Goal: Information Seeking & Learning: Understand process/instructions

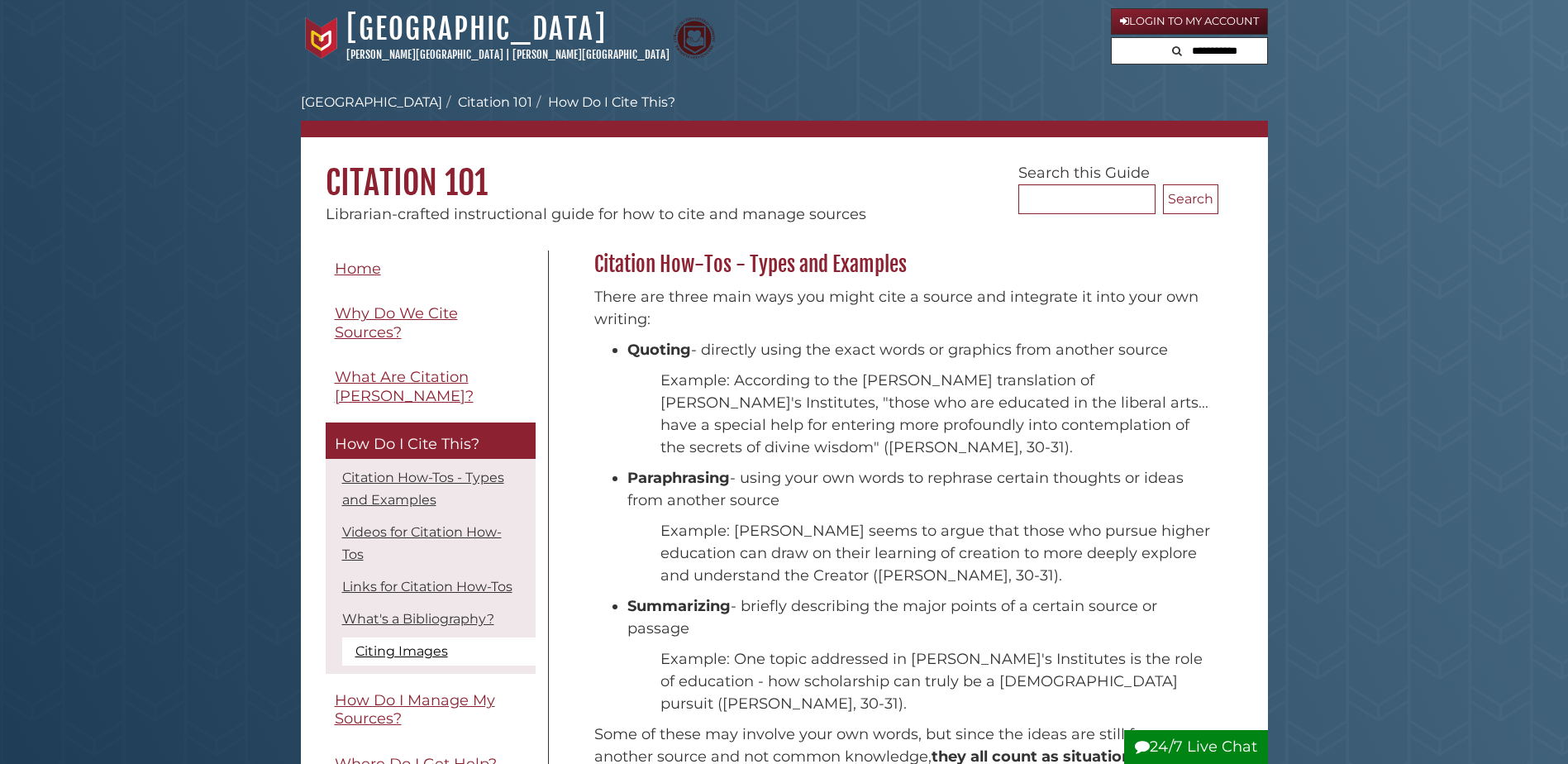
scroll to position [345, 633]
drag, startPoint x: 611, startPoint y: 345, endPoint x: 1176, endPoint y: 339, distance: 565.0
click at [1176, 339] on li "Quoting - directly using the exact words or graphics from another source" at bounding box center [918, 349] width 583 height 23
drag, startPoint x: 1176, startPoint y: 339, endPoint x: 1100, endPoint y: 350, distance: 76.8
copy li "Quoting - directly using the exact words or graphics from another source"
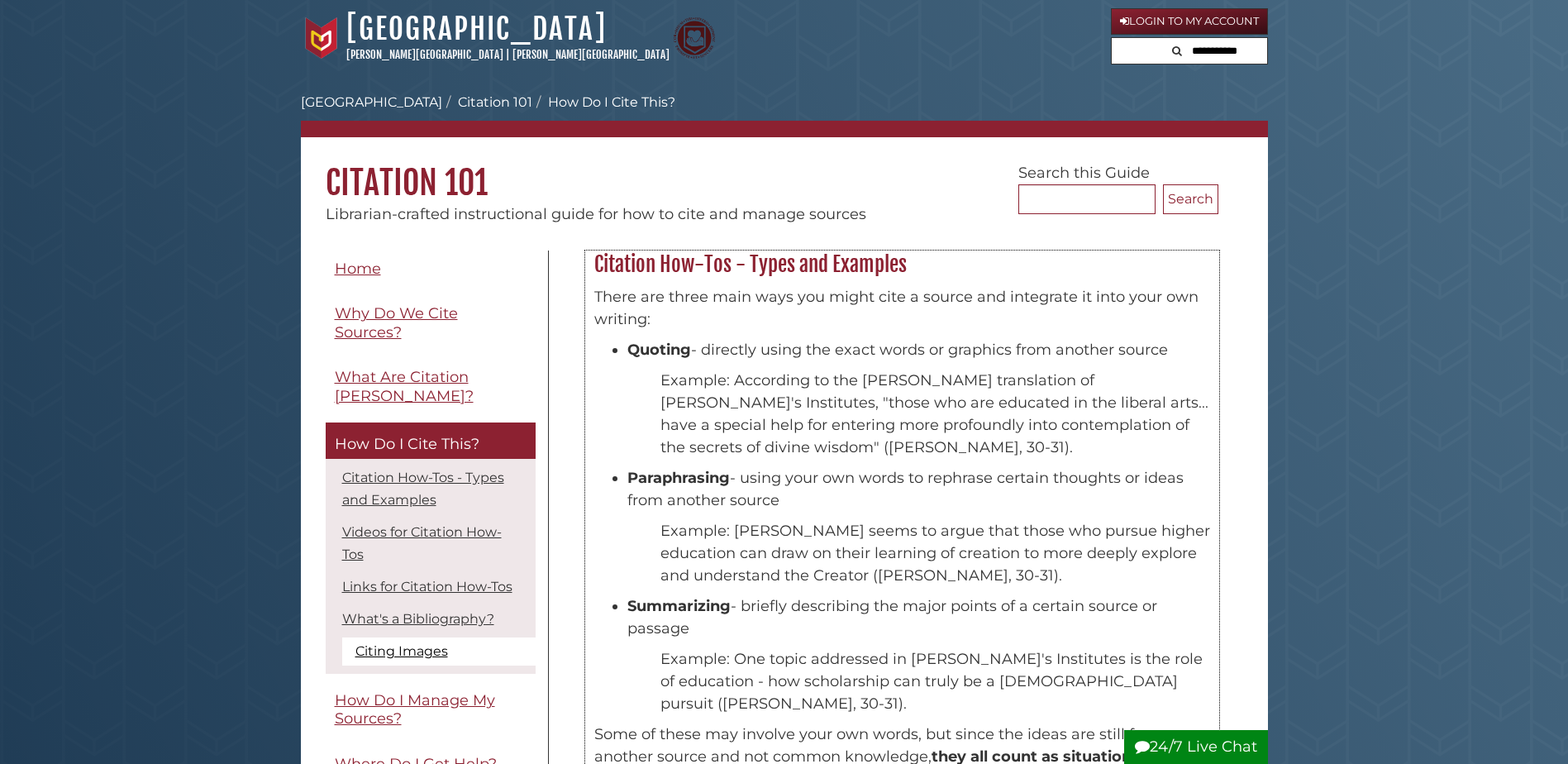
drag, startPoint x: 627, startPoint y: 605, endPoint x: 681, endPoint y: 598, distance: 54.5
drag, startPoint x: 681, startPoint y: 598, endPoint x: 627, endPoint y: 471, distance: 138.0
click at [627, 471] on strong "Paraphrasing" at bounding box center [678, 478] width 102 height 19
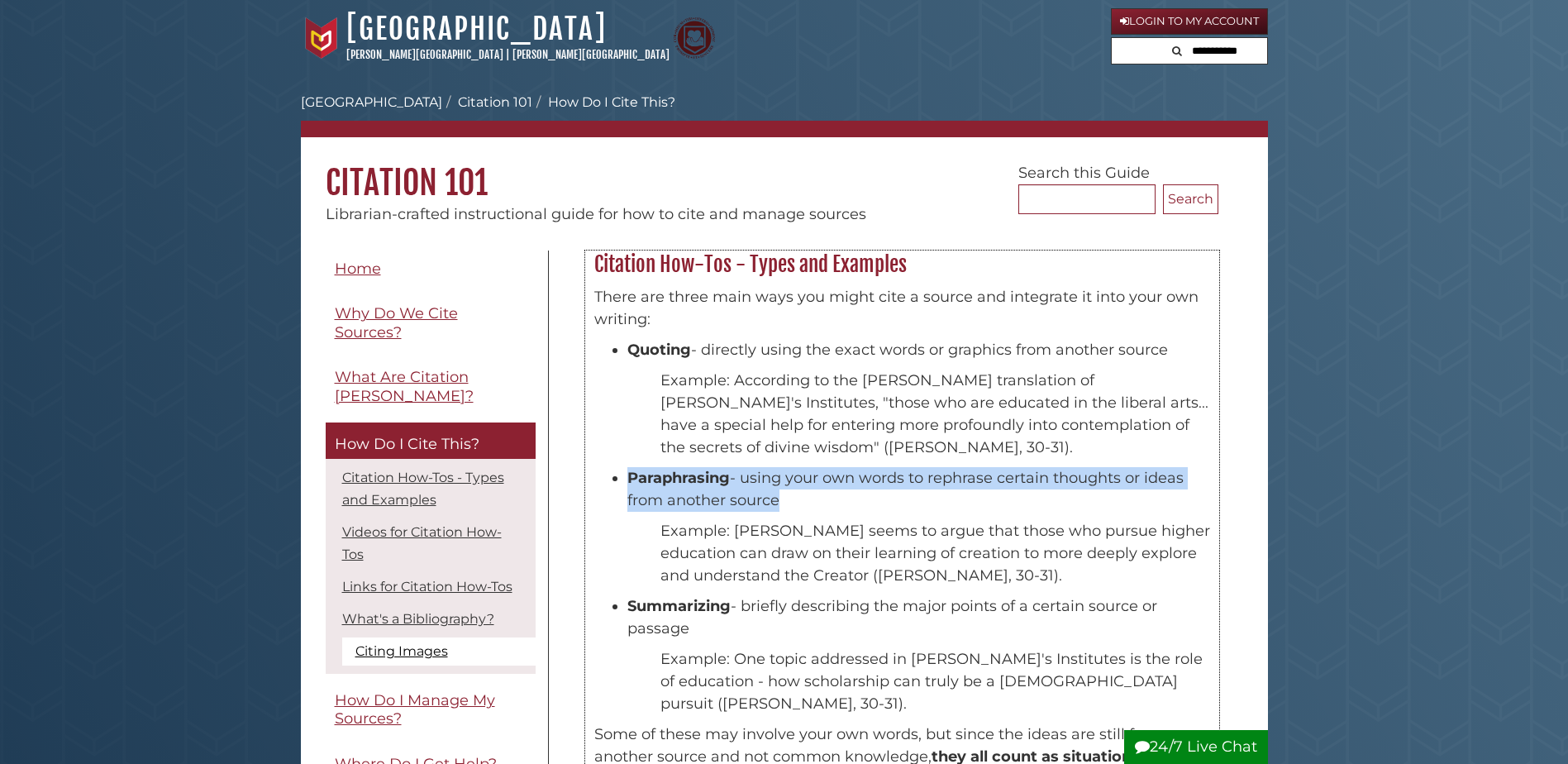
drag, startPoint x: 627, startPoint y: 475, endPoint x: 781, endPoint y: 505, distance: 156.9
click at [781, 505] on li "Paraphrasing - using your own words to rephrase certain thoughts or ideas from …" at bounding box center [918, 488] width 583 height 44
drag, startPoint x: 781, startPoint y: 505, endPoint x: 706, endPoint y: 500, distance: 75.2
copy li "Paraphrasing - using your own words to rephrase certain thoughts or ideas from …"
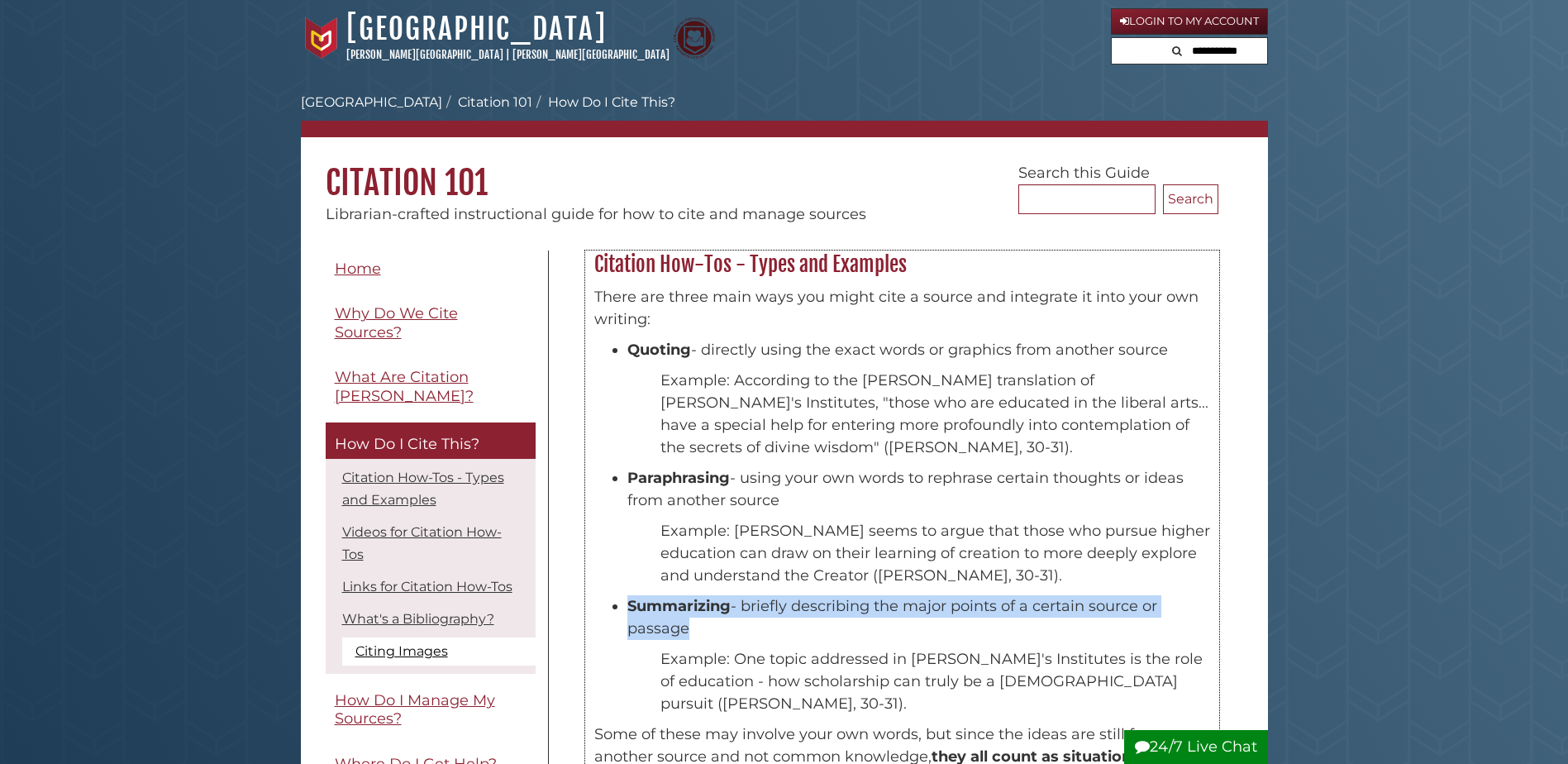
drag, startPoint x: 629, startPoint y: 603, endPoint x: 685, endPoint y: 627, distance: 60.9
click at [685, 627] on li "Summarizing - briefly describing the major points of a certain source or passage" at bounding box center [918, 617] width 583 height 44
drag, startPoint x: 685, startPoint y: 627, endPoint x: 669, endPoint y: 627, distance: 16.0
copy li "Summarizing - briefly describing the major points of a certain source or passage"
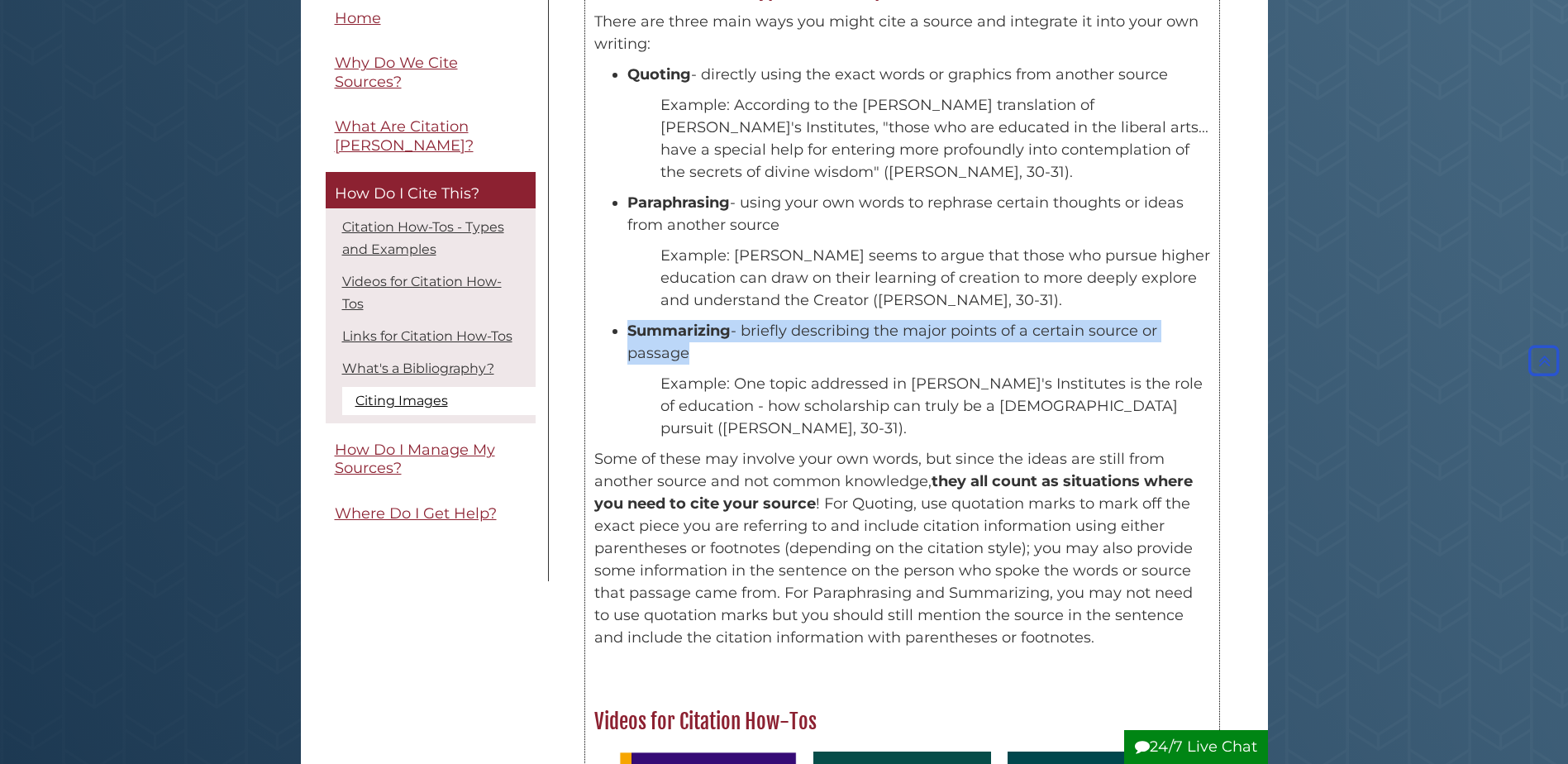
scroll to position [0, 0]
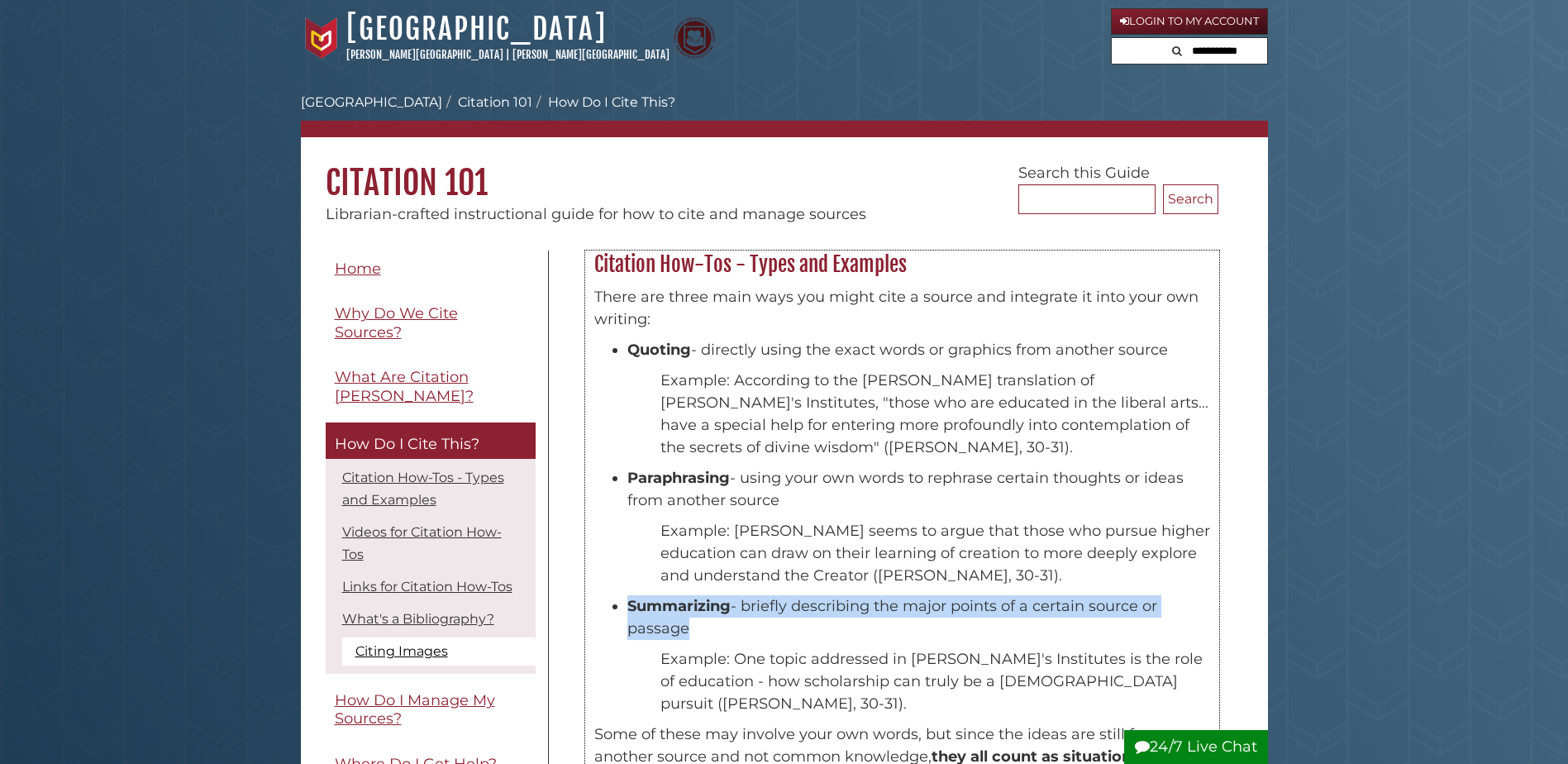
drag, startPoint x: 594, startPoint y: 263, endPoint x: 925, endPoint y: 260, distance: 331.0
click at [925, 260] on h2 "Citation How-Tos - Types and Examples" at bounding box center [902, 264] width 633 height 26
drag, startPoint x: 925, startPoint y: 260, endPoint x: 840, endPoint y: 269, distance: 85.5
copy h2 "Citation How-Tos - Types and Examples"
